Goal: Find specific page/section: Find specific page/section

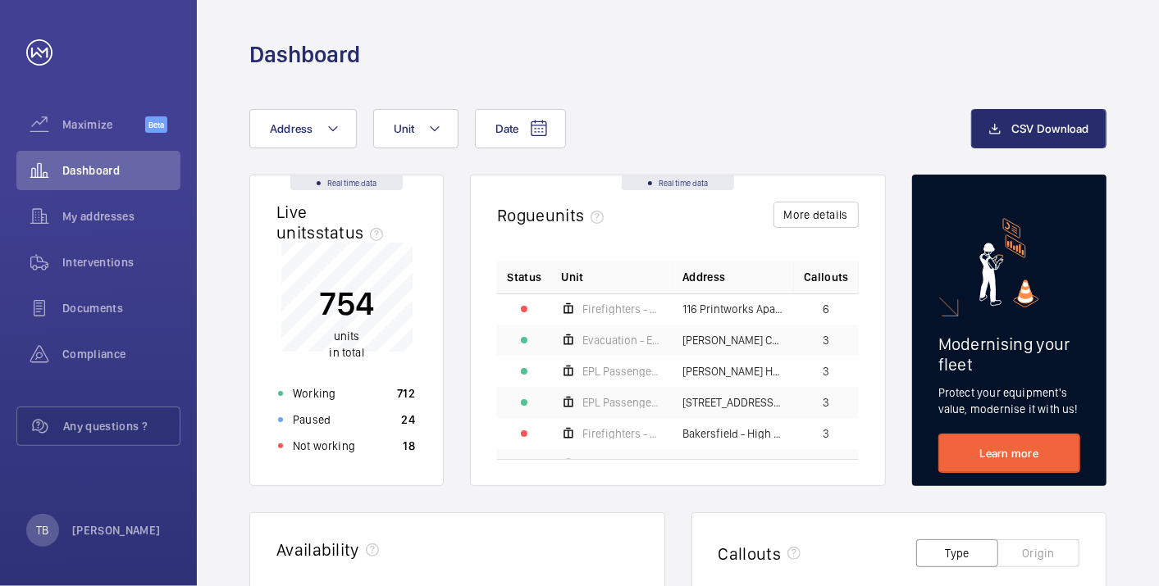
click at [292, 138] on button "Address" at bounding box center [302, 128] width 107 height 39
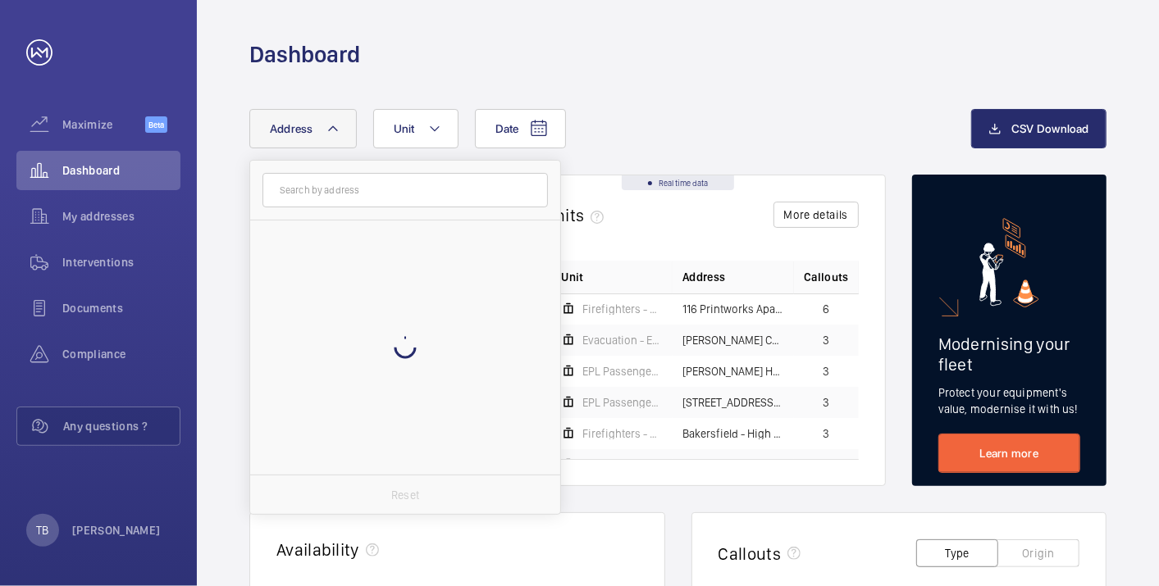
type input "25-34 Godolphin House"
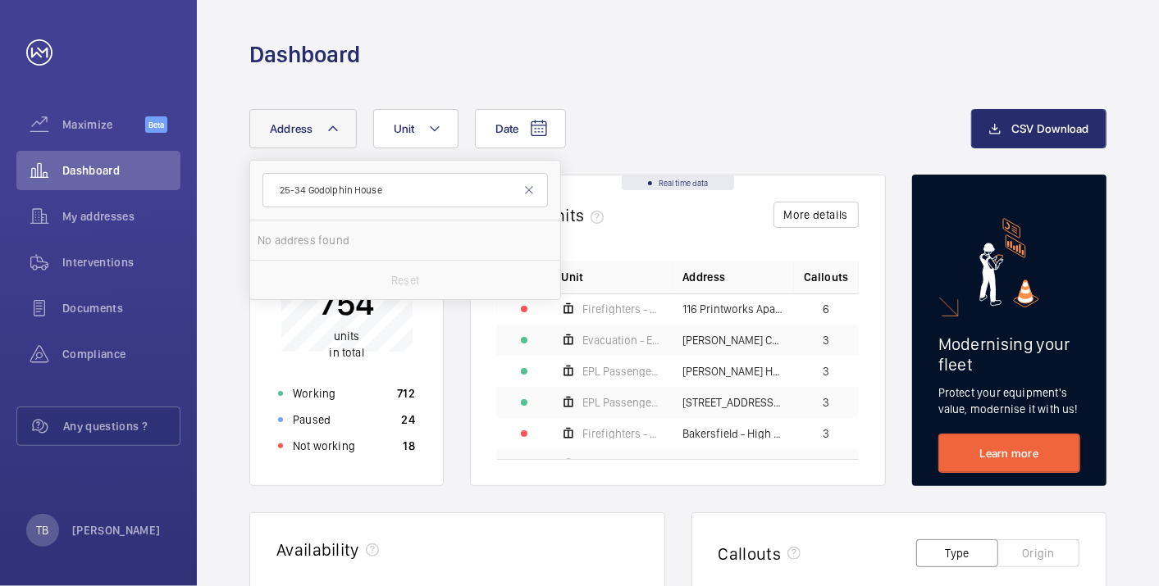
drag, startPoint x: 303, startPoint y: 189, endPoint x: 229, endPoint y: 192, distance: 73.9
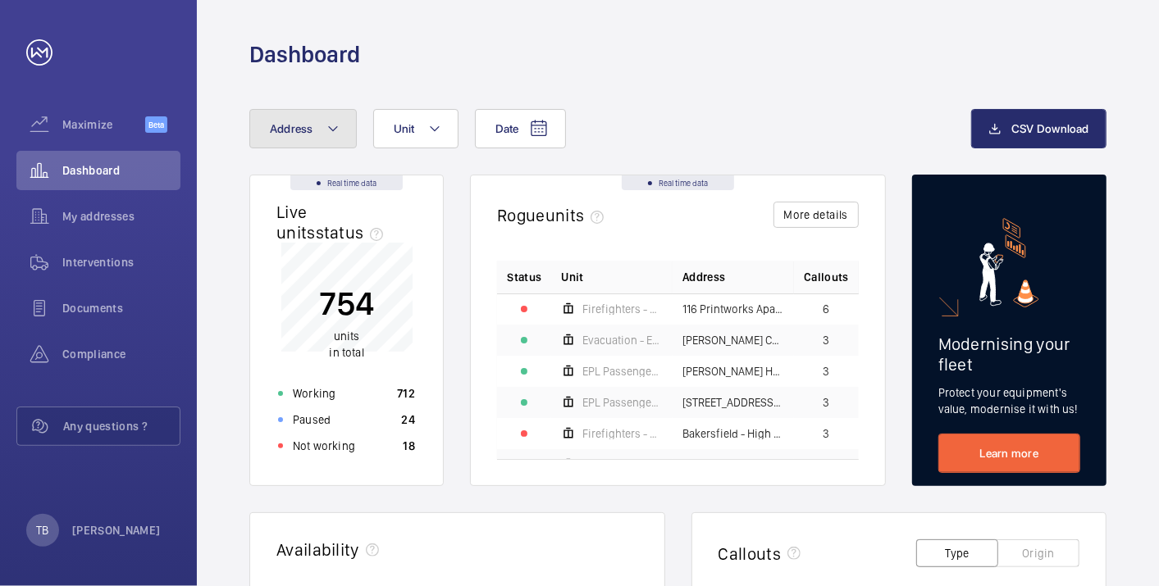
click at [280, 135] on span "Address" at bounding box center [291, 128] width 43 height 13
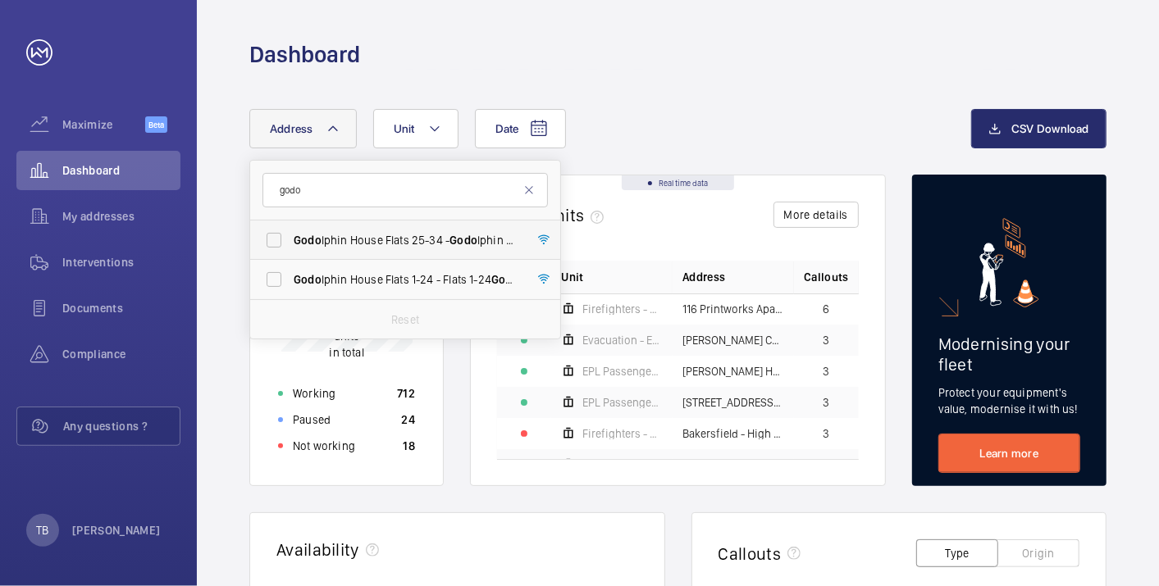
type input "godo"
click at [344, 233] on span "Godo lphin House Flats 25-34 - Godo [STREET_ADDRESS]" at bounding box center [407, 240] width 226 height 16
click at [290, 233] on input "Godo lphin House Flats 25-34 - Godo [STREET_ADDRESS]" at bounding box center [274, 240] width 33 height 33
checkbox input "true"
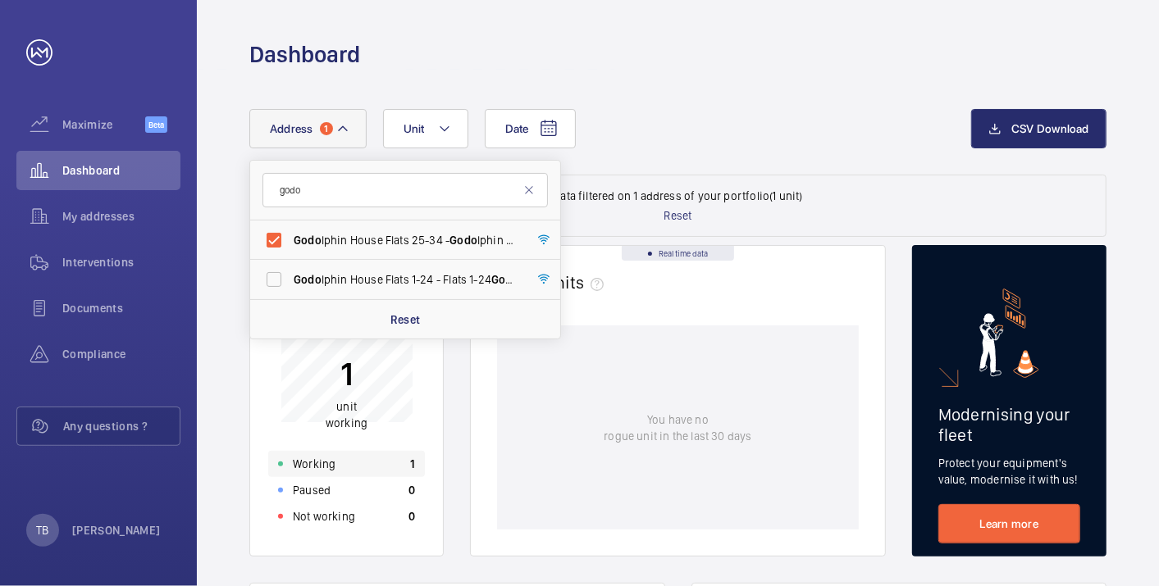
click at [369, 470] on div "Working 1" at bounding box center [346, 464] width 157 height 26
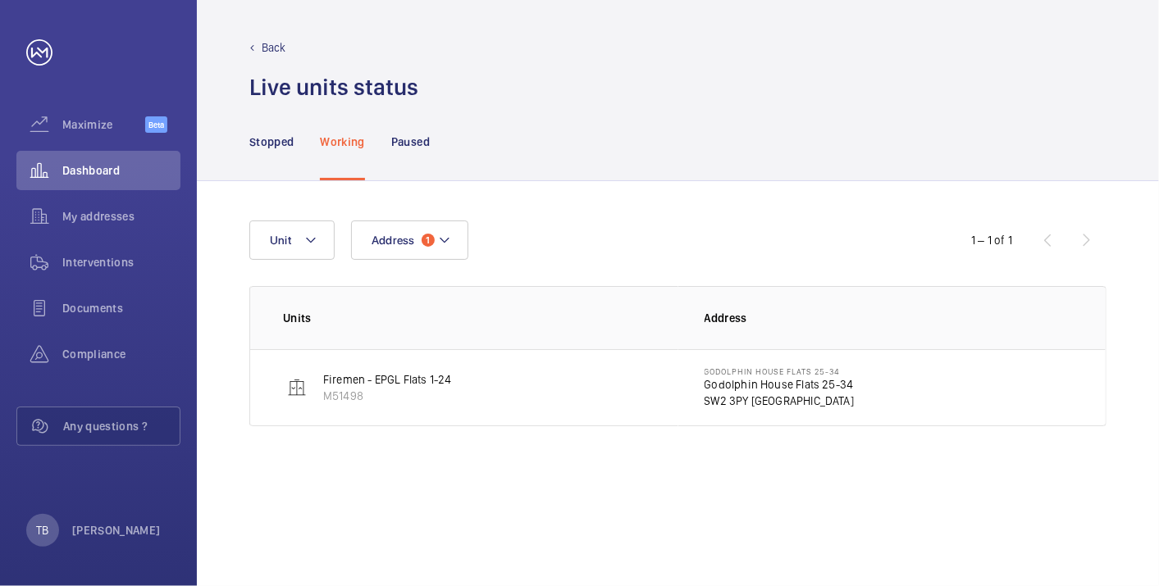
click at [771, 381] on p "Godolphin House Flats 25-34" at bounding box center [780, 384] width 150 height 16
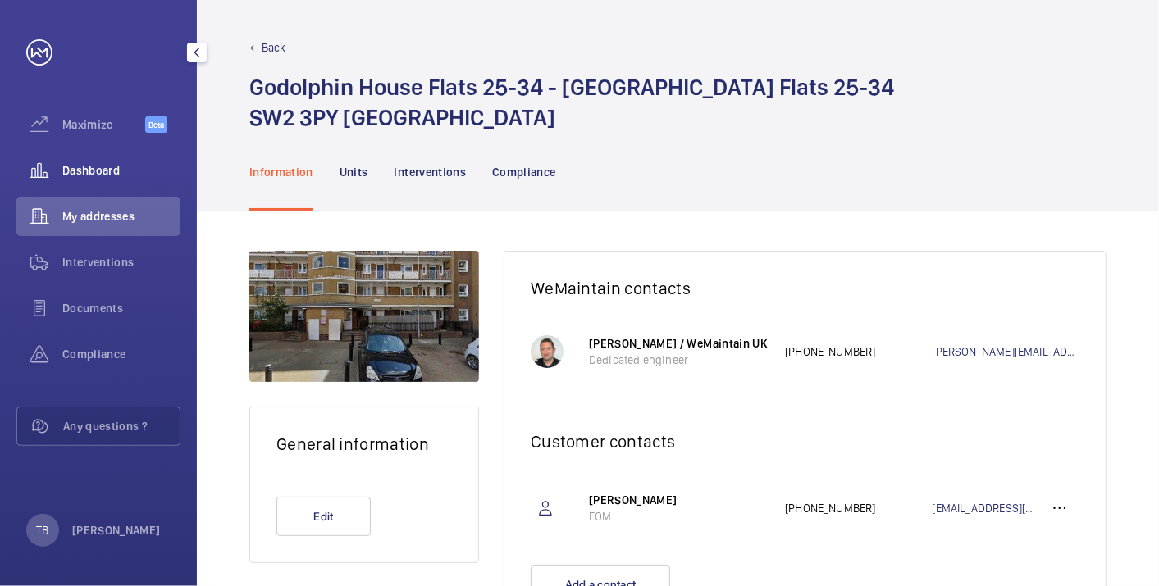
click at [126, 162] on div "Dashboard" at bounding box center [98, 170] width 164 height 39
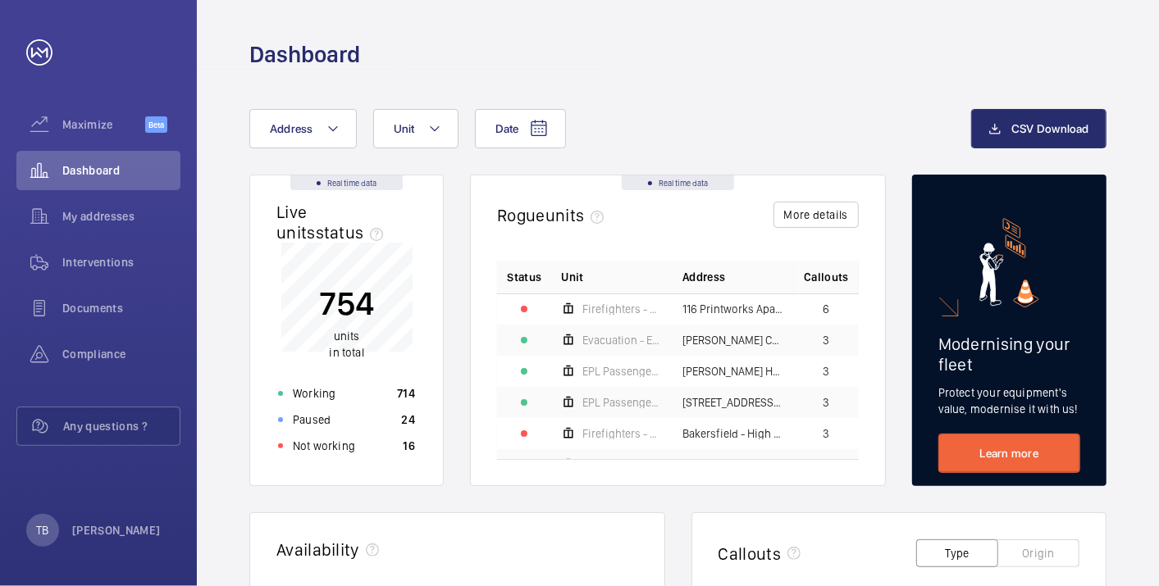
click at [660, 66] on div "Dashboard" at bounding box center [677, 54] width 857 height 30
click at [519, 42] on div "Dashboard" at bounding box center [677, 54] width 857 height 30
